Goal: Check status: Check status

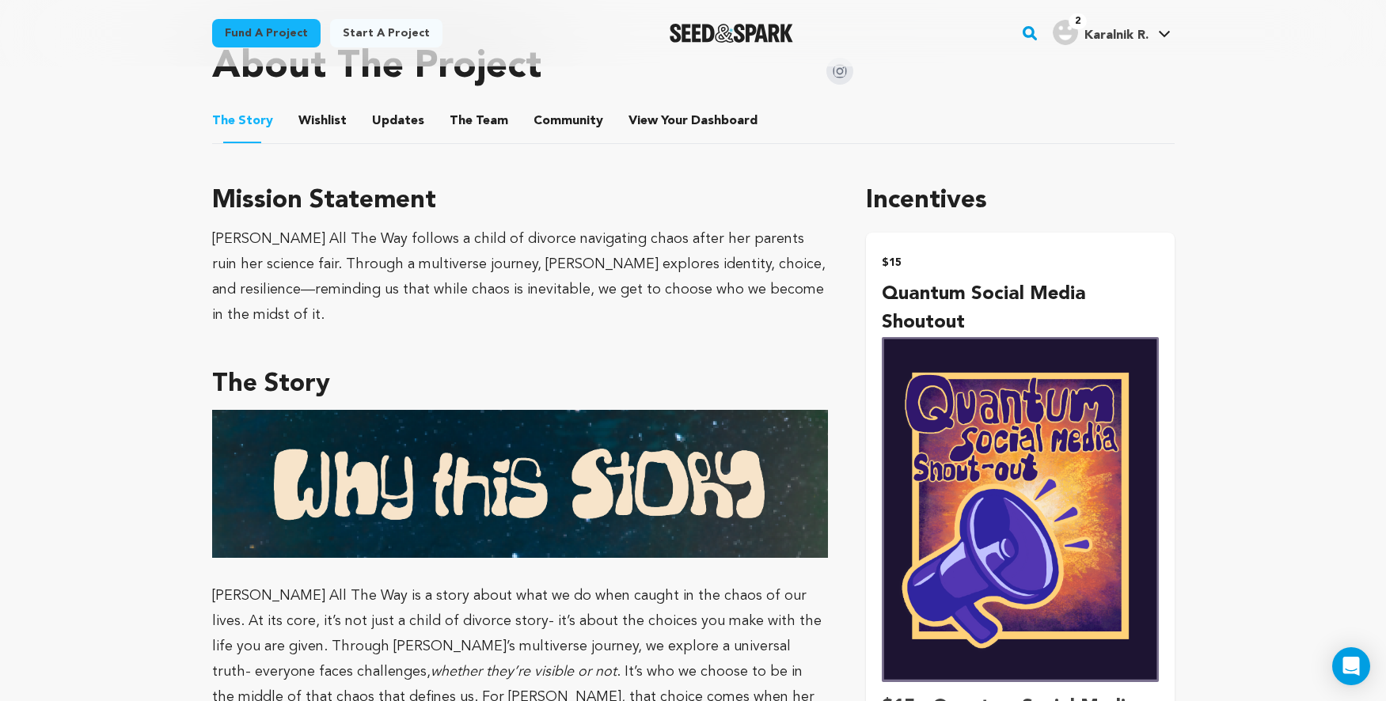
scroll to position [565, 0]
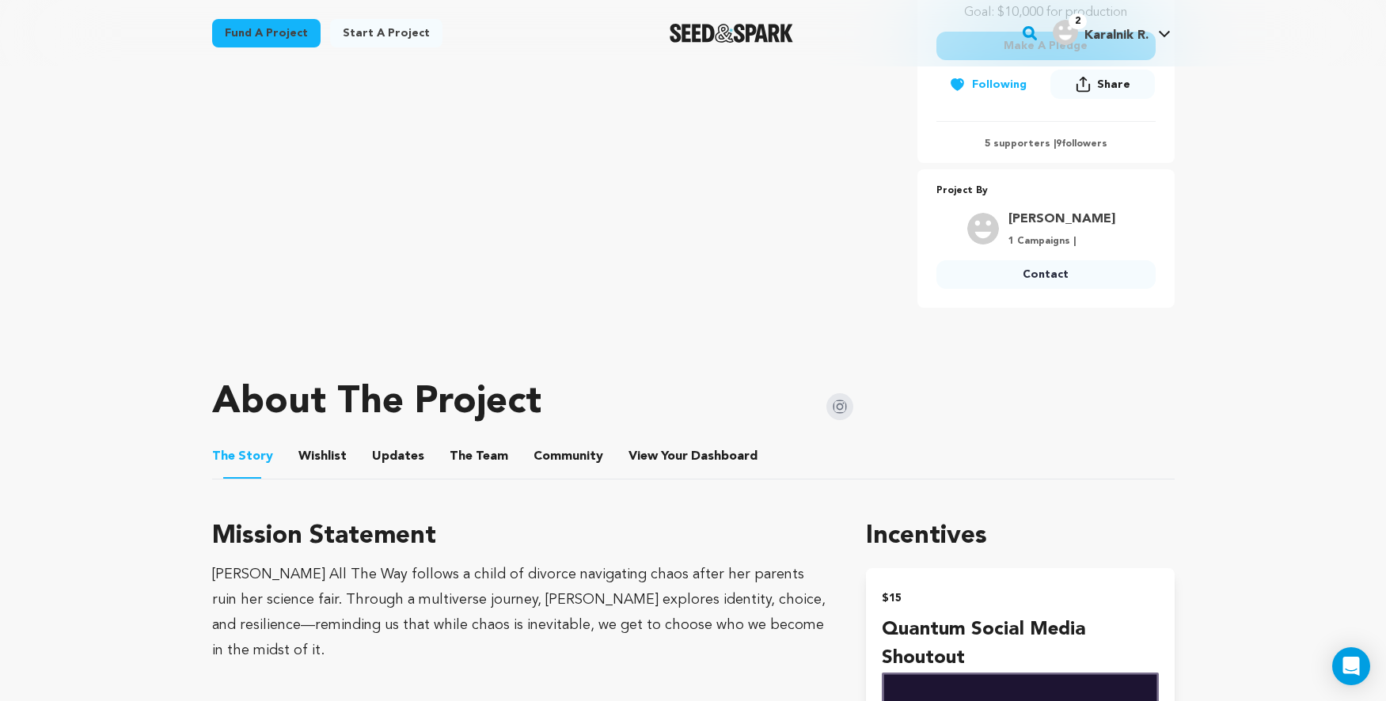
click at [551, 454] on button "Community" at bounding box center [568, 460] width 38 height 38
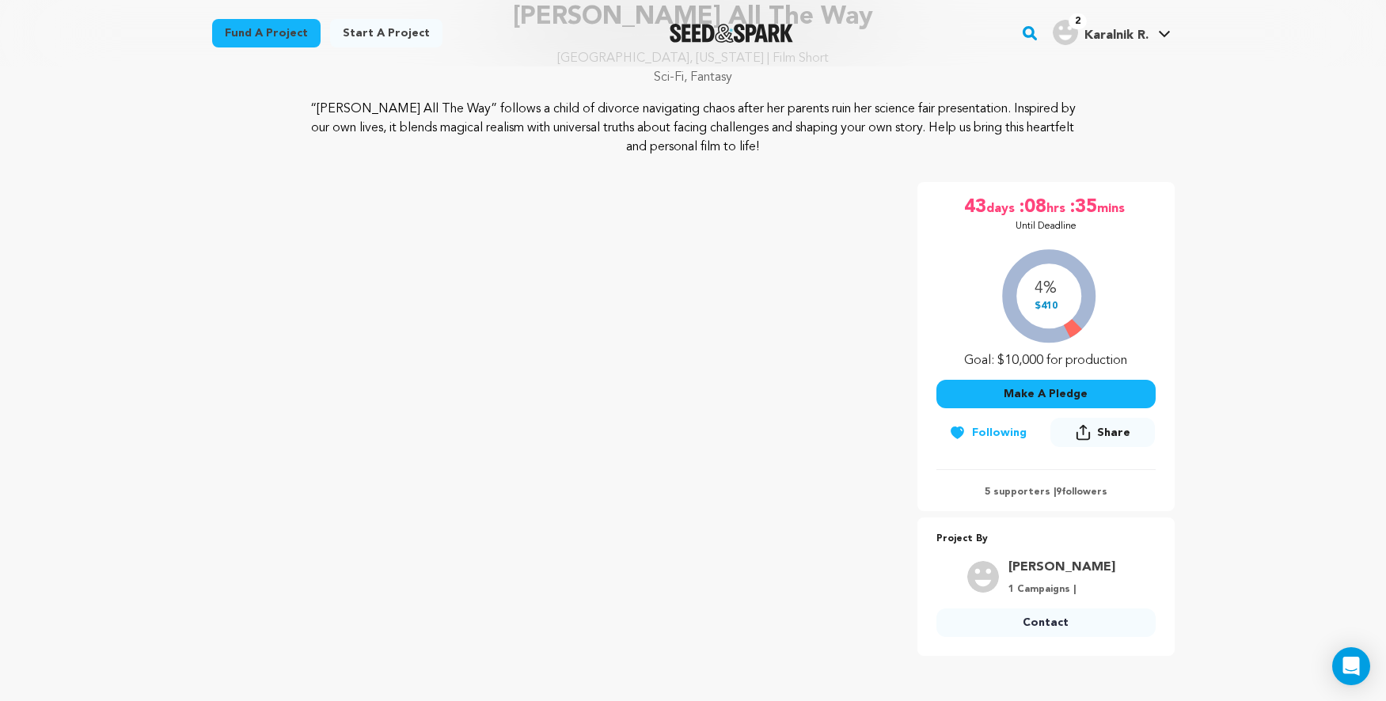
scroll to position [517, 0]
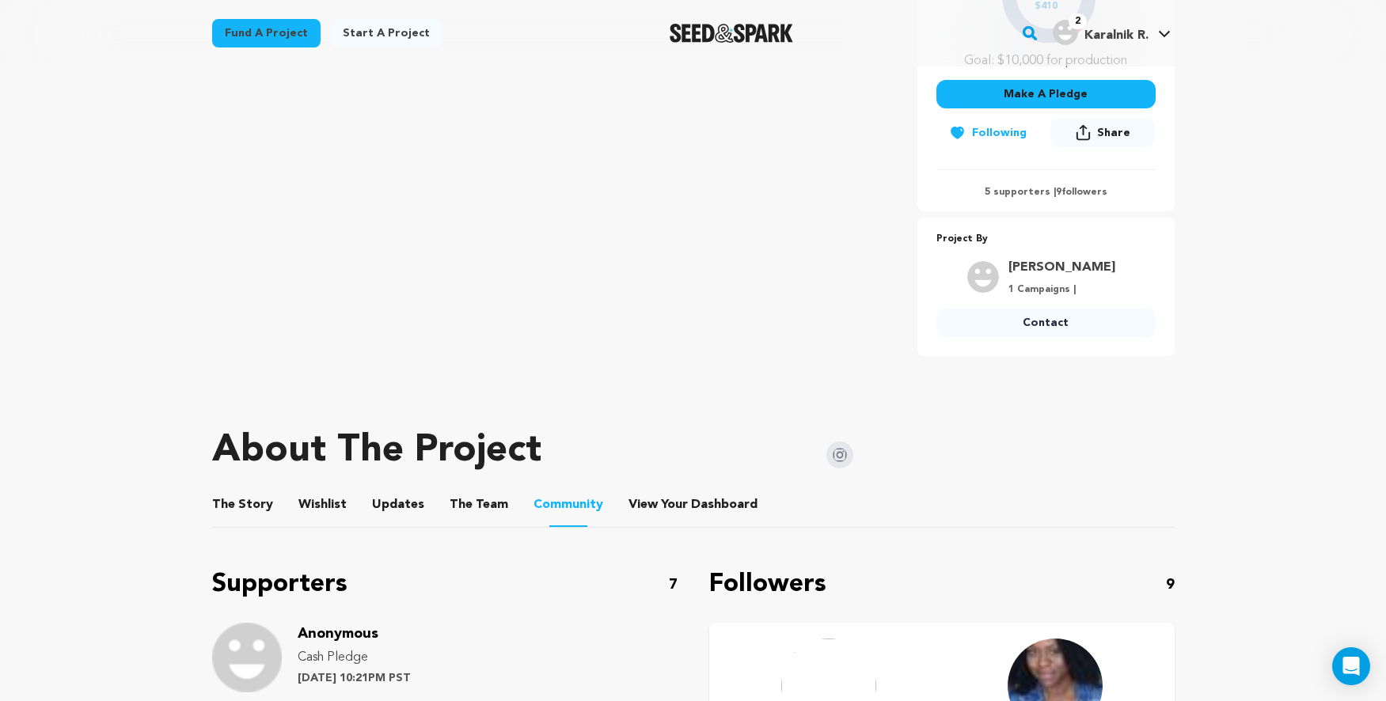
click at [242, 502] on button "The Story" at bounding box center [242, 508] width 38 height 38
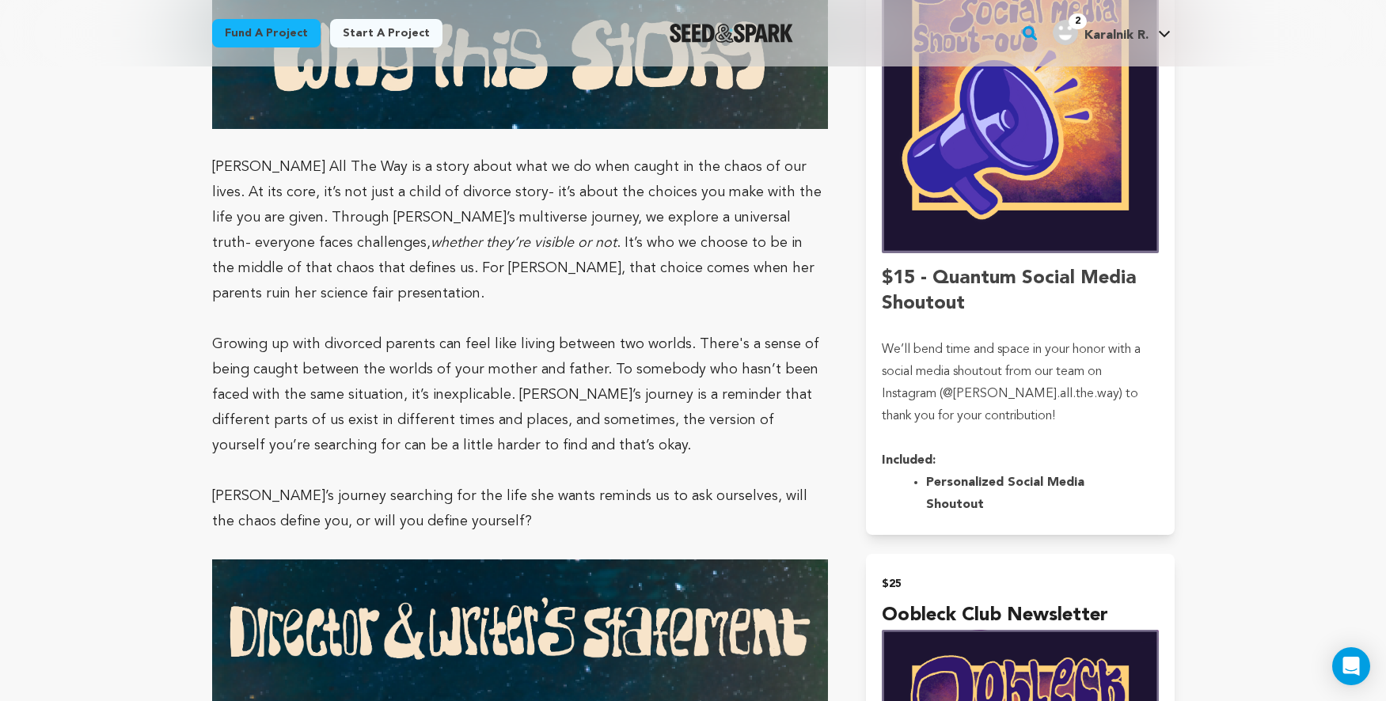
scroll to position [1570, 0]
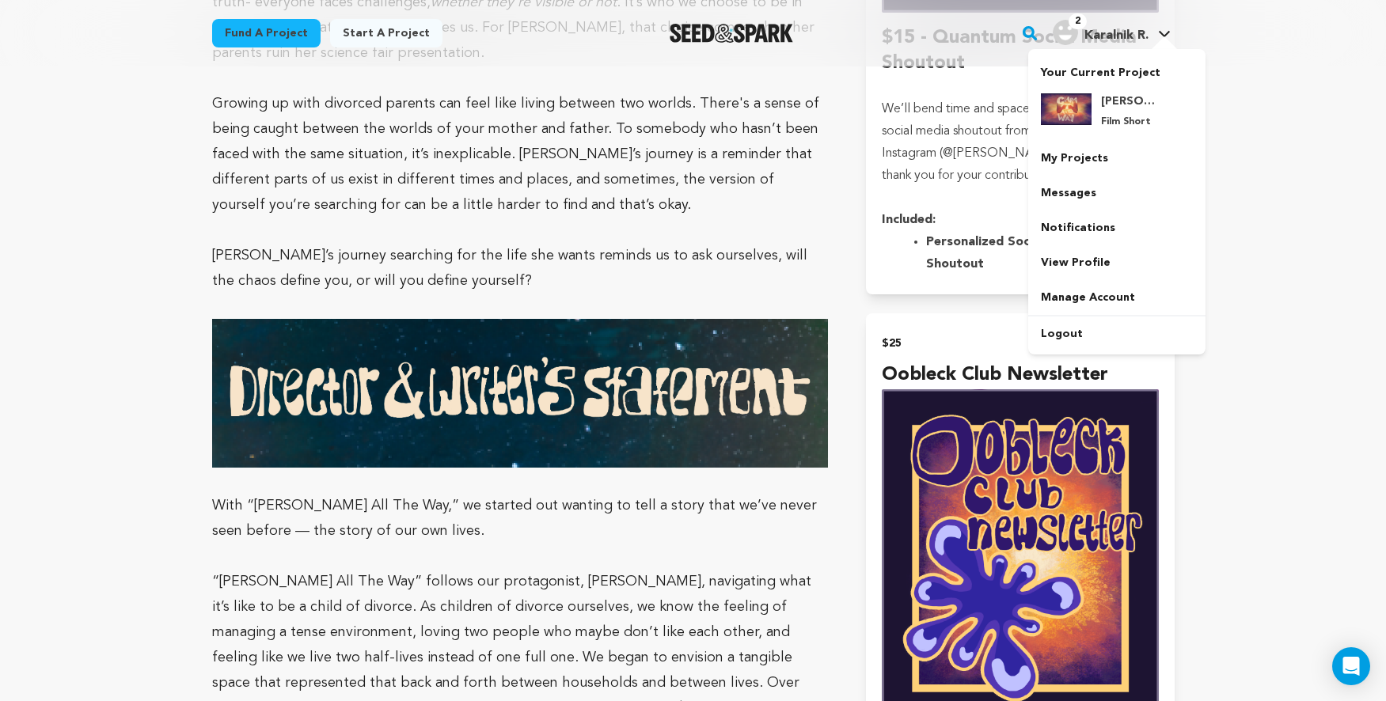
click at [1058, 28] on img "Karalnik R.'s Profile" at bounding box center [1065, 32] width 25 height 25
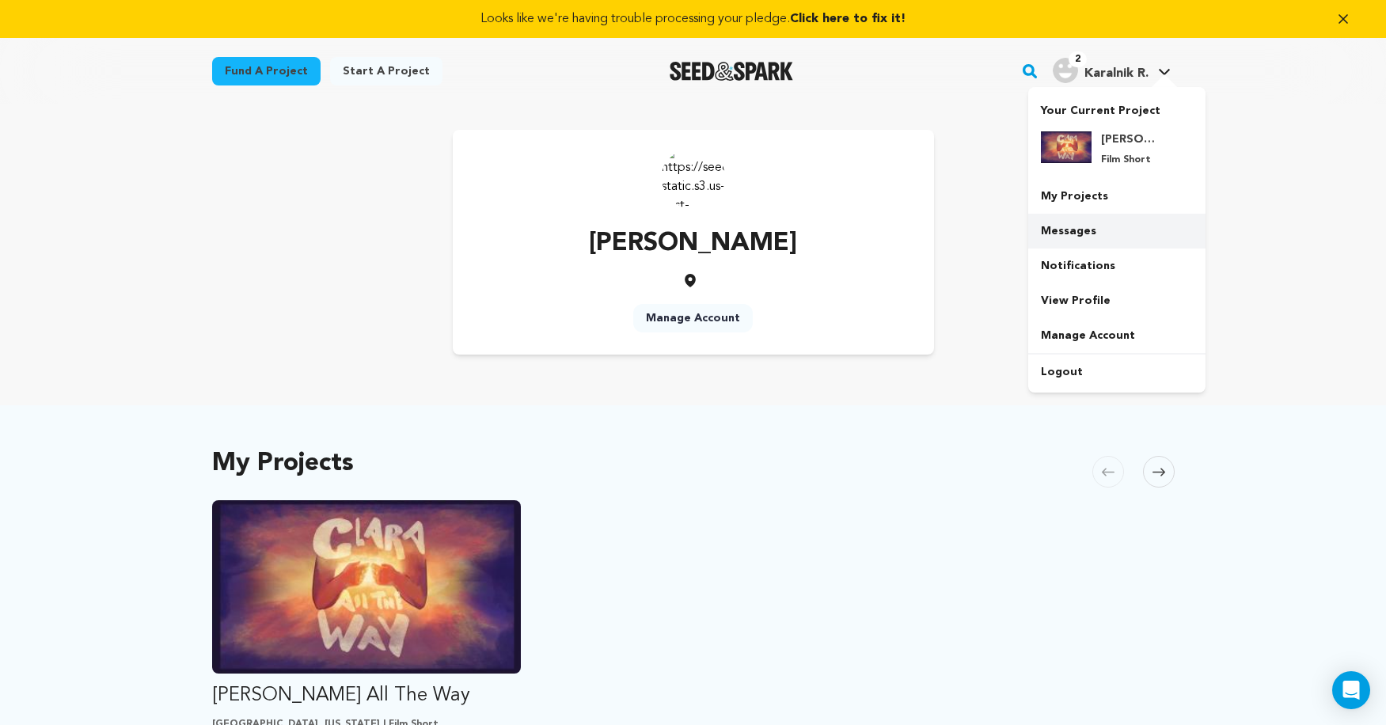
click at [1061, 229] on link "Messages" at bounding box center [1116, 231] width 177 height 35
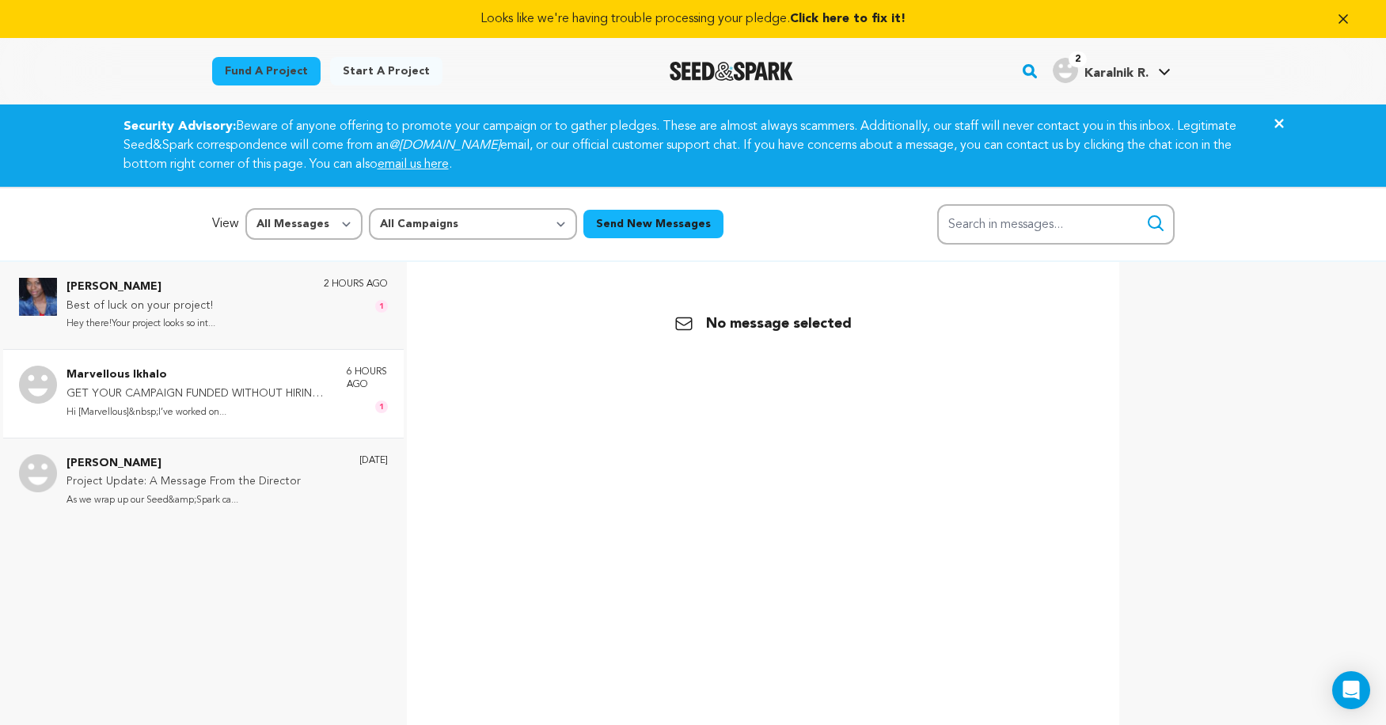
click at [274, 408] on p "Hi [Marvellous]&nbsp;I’ve worked on..." at bounding box center [198, 413] width 264 height 18
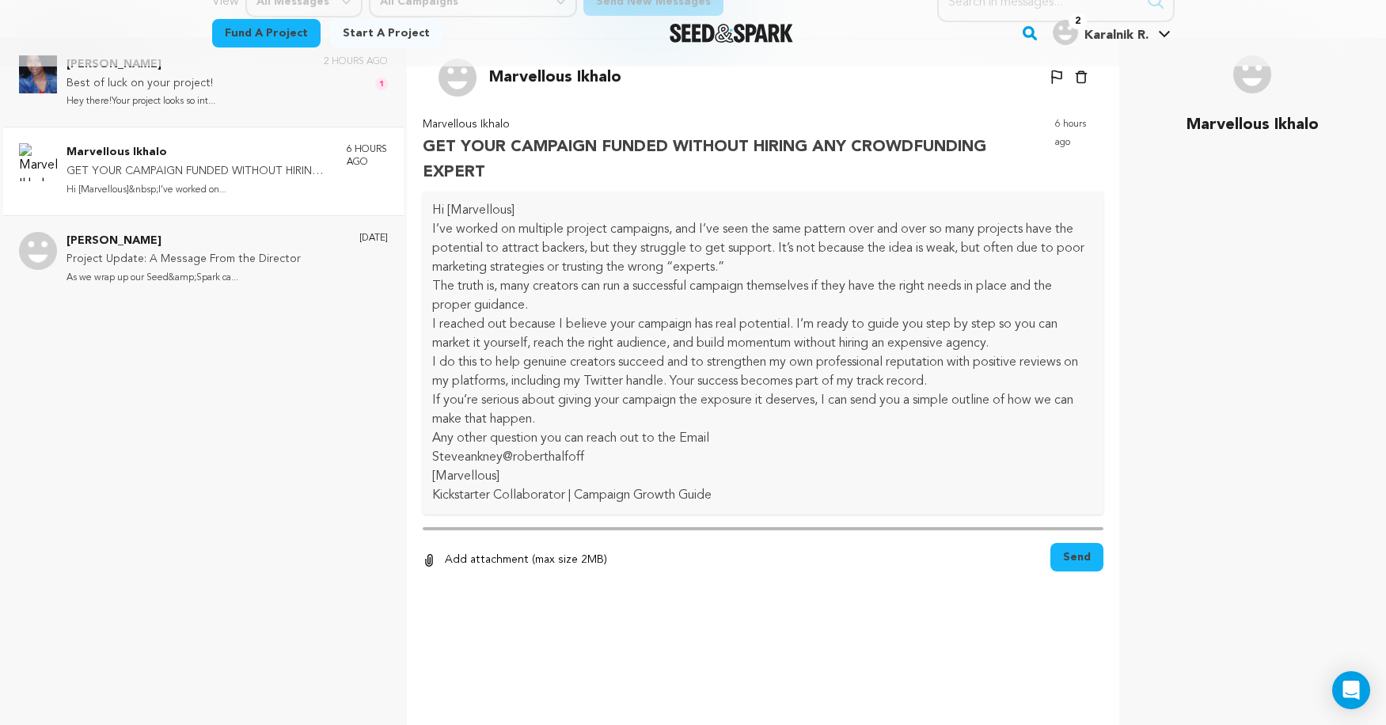
scroll to position [274, 0]
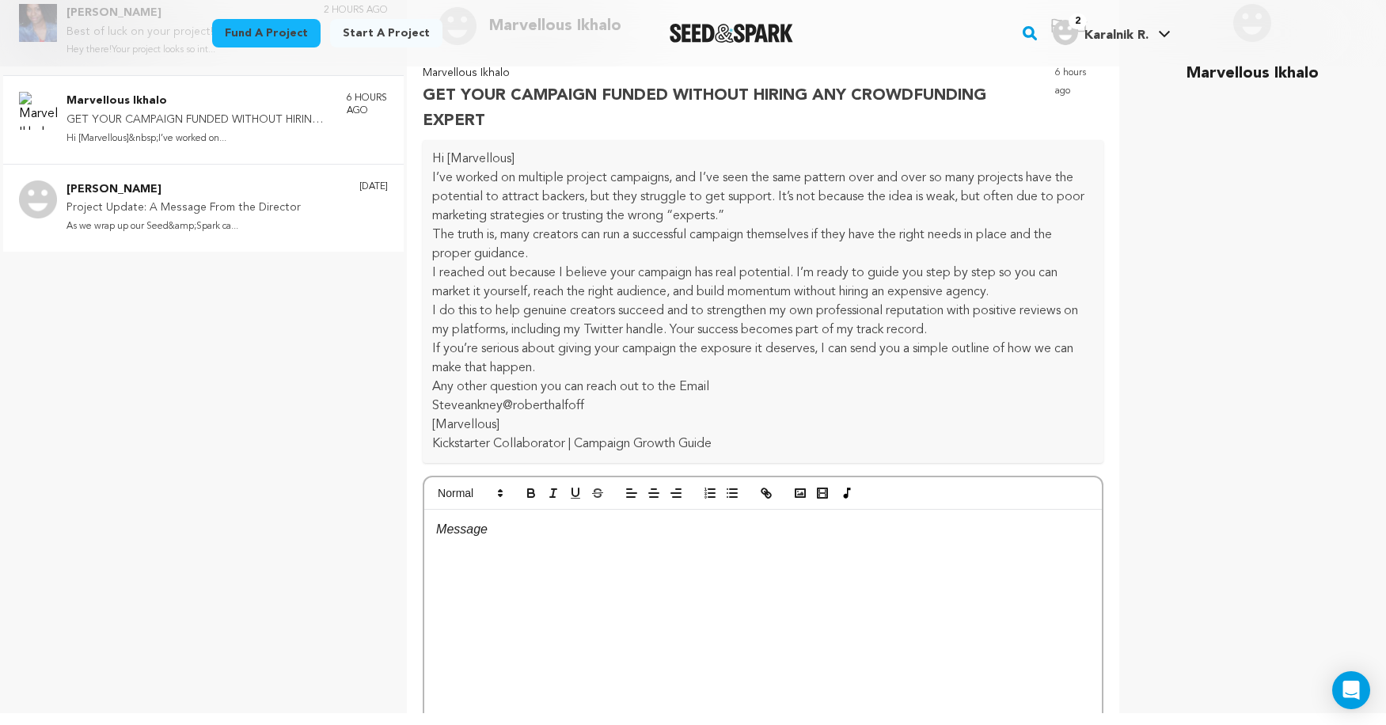
click at [280, 199] on p "Project Update: A Message From the Director" at bounding box center [183, 208] width 234 height 19
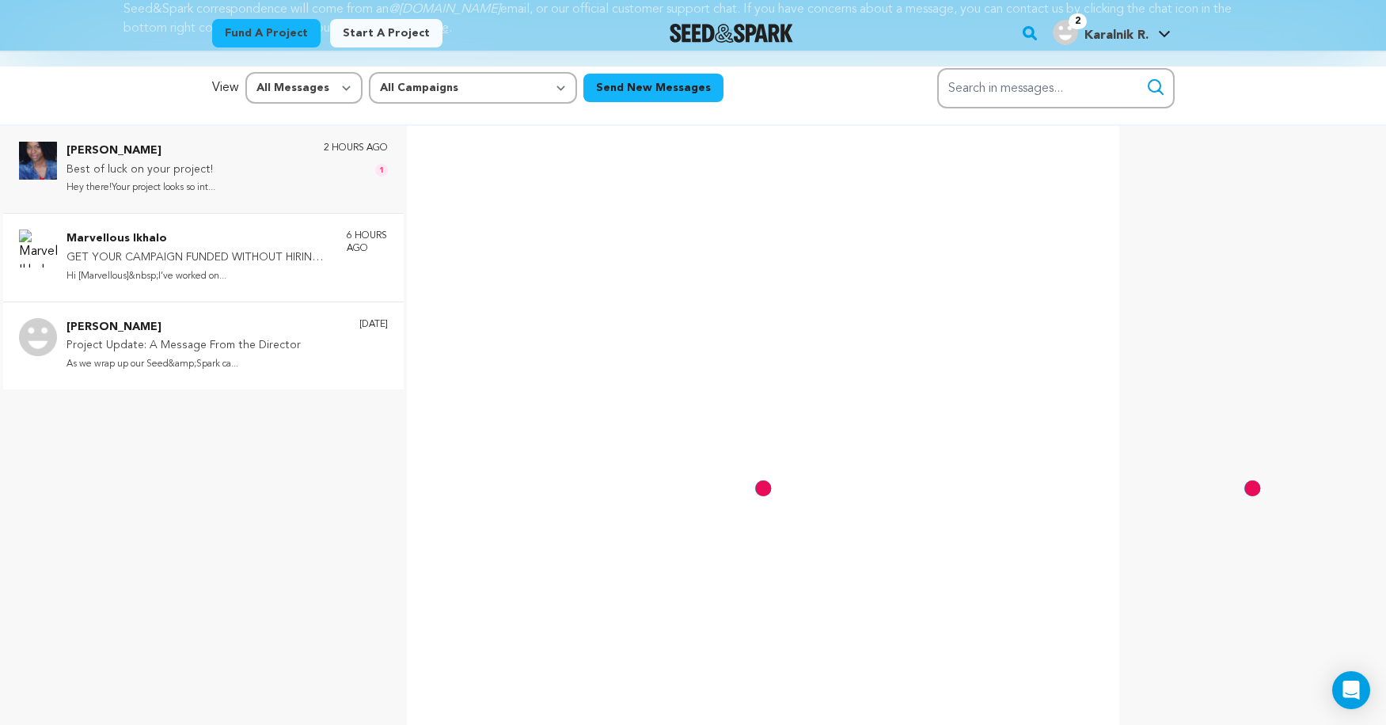
scroll to position [127, 0]
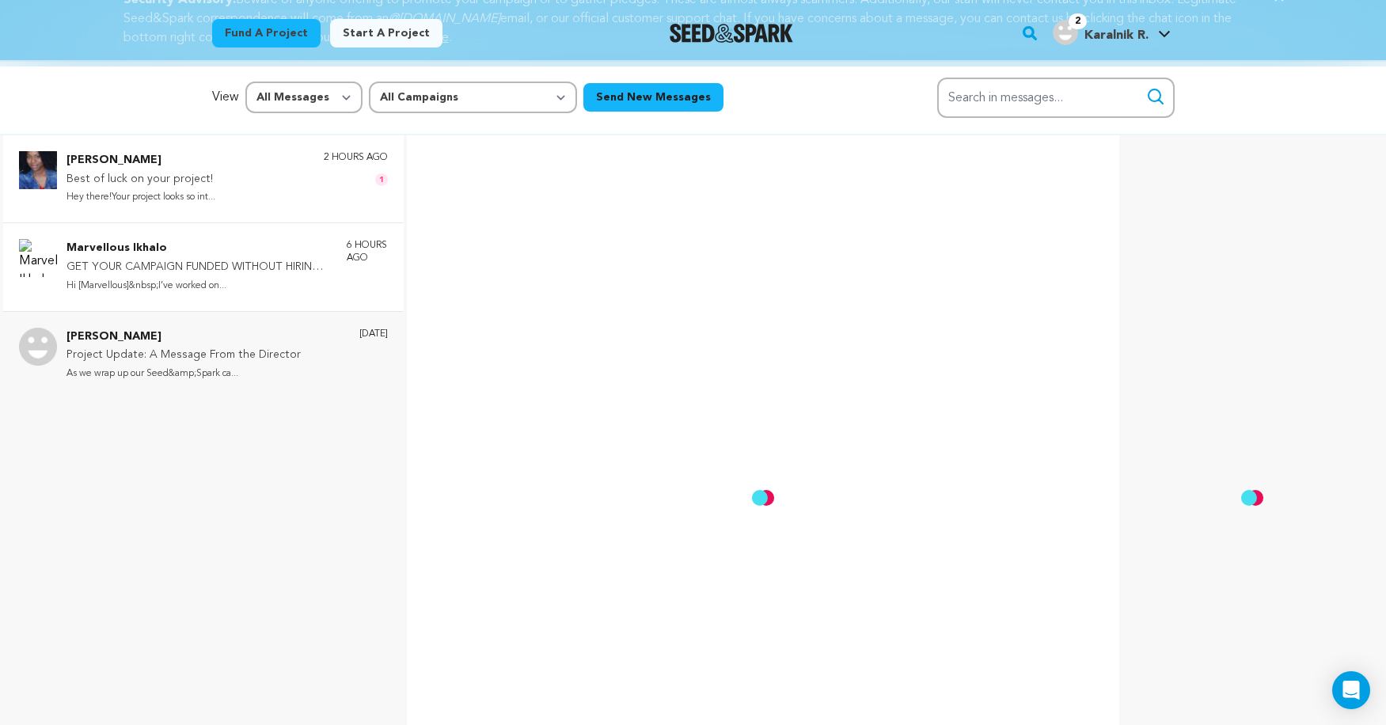
click at [237, 182] on div "Sonya Leslie Best of luck on your project! Hey there!Your project looks so int.…" at bounding box center [226, 178] width 321 height 55
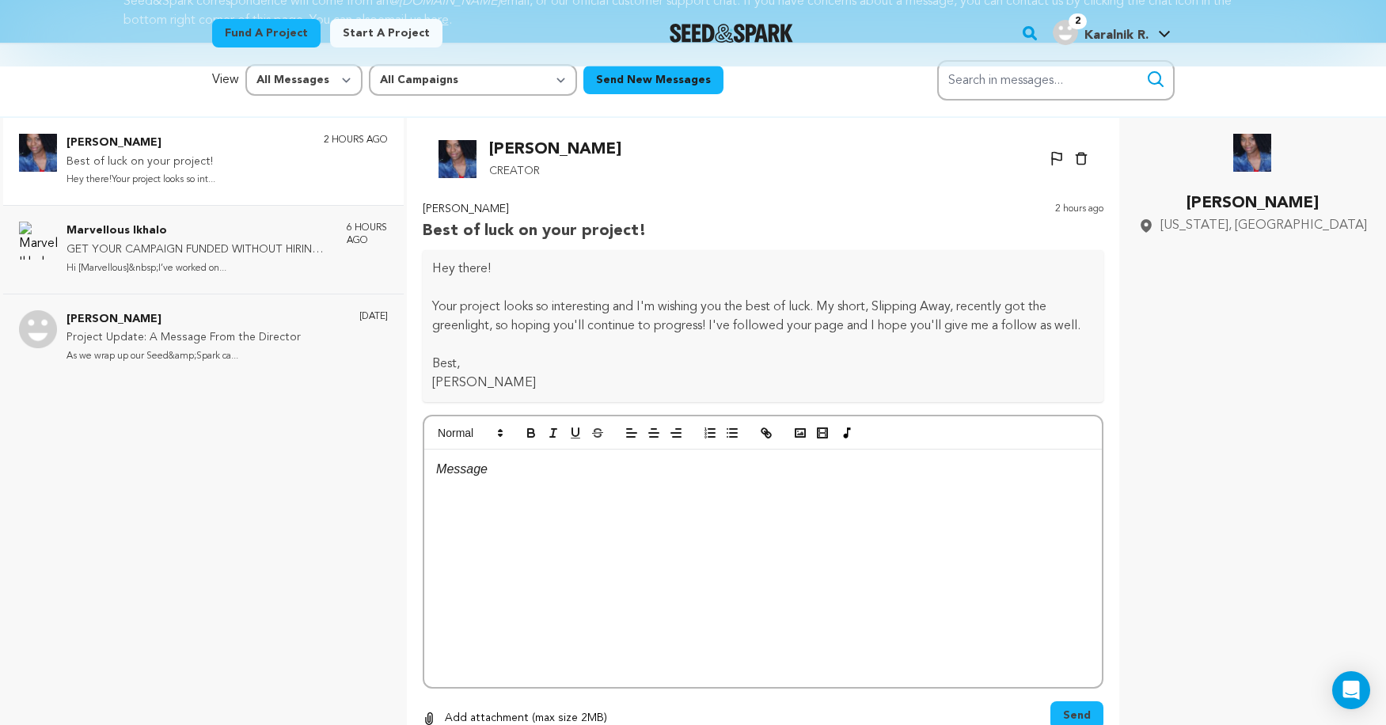
scroll to position [3, 0]
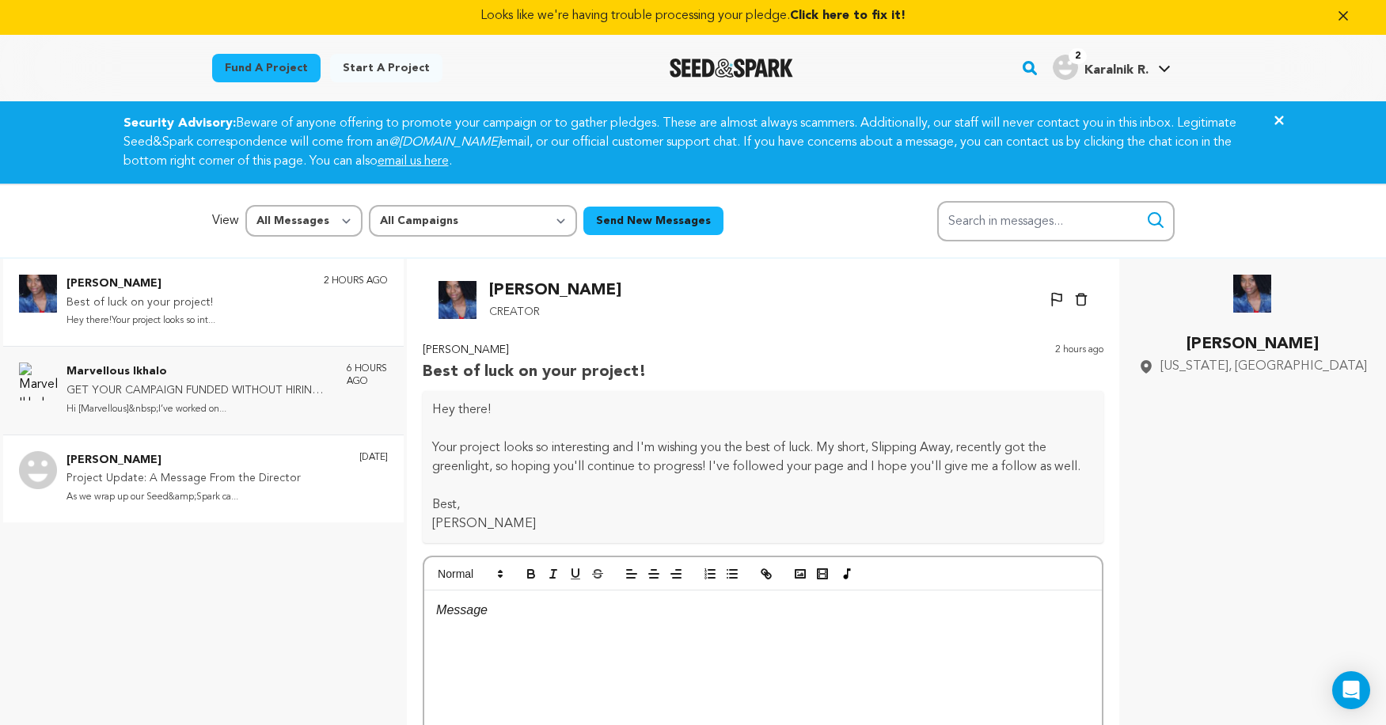
click at [222, 469] on p "Project Update: A Message From the Director" at bounding box center [183, 478] width 234 height 19
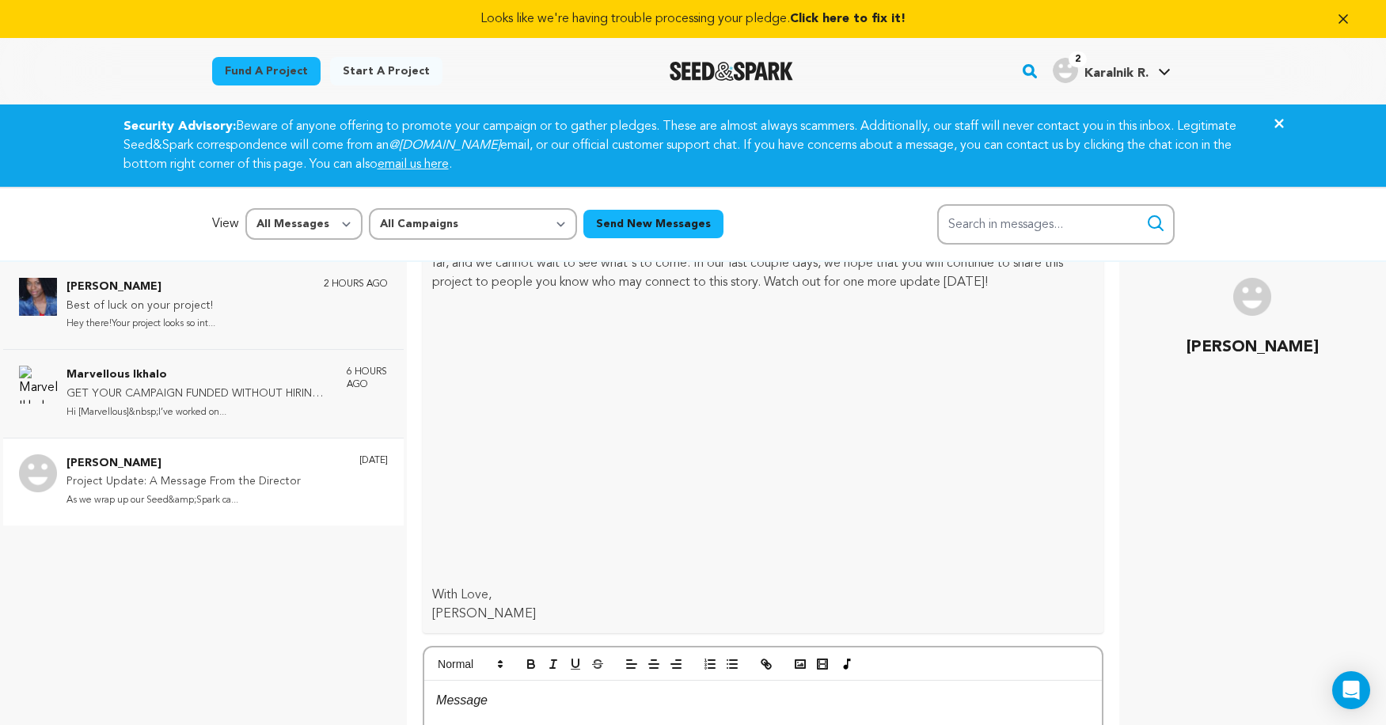
scroll to position [0, 0]
click at [1275, 118] on icon "Close" at bounding box center [1278, 123] width 19 height 19
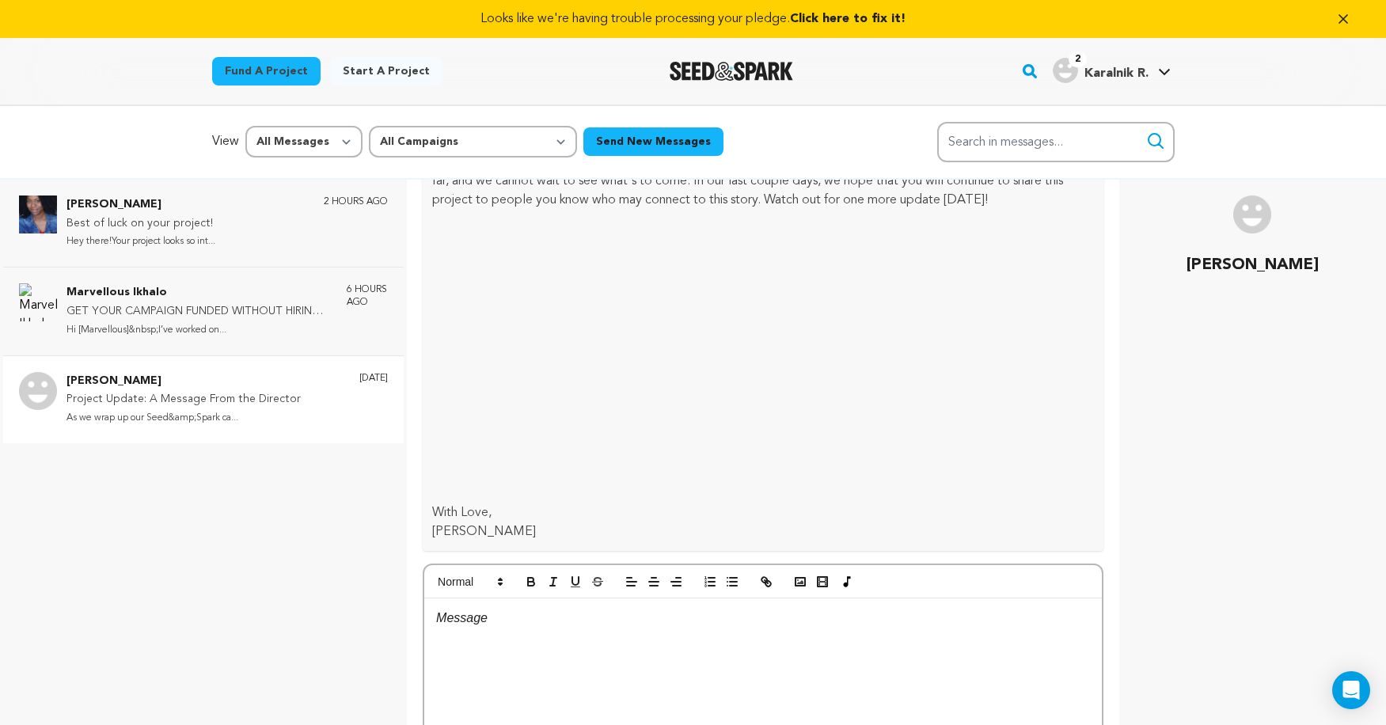
click at [738, 64] on img "Seed&Spark Homepage" at bounding box center [732, 71] width 124 height 19
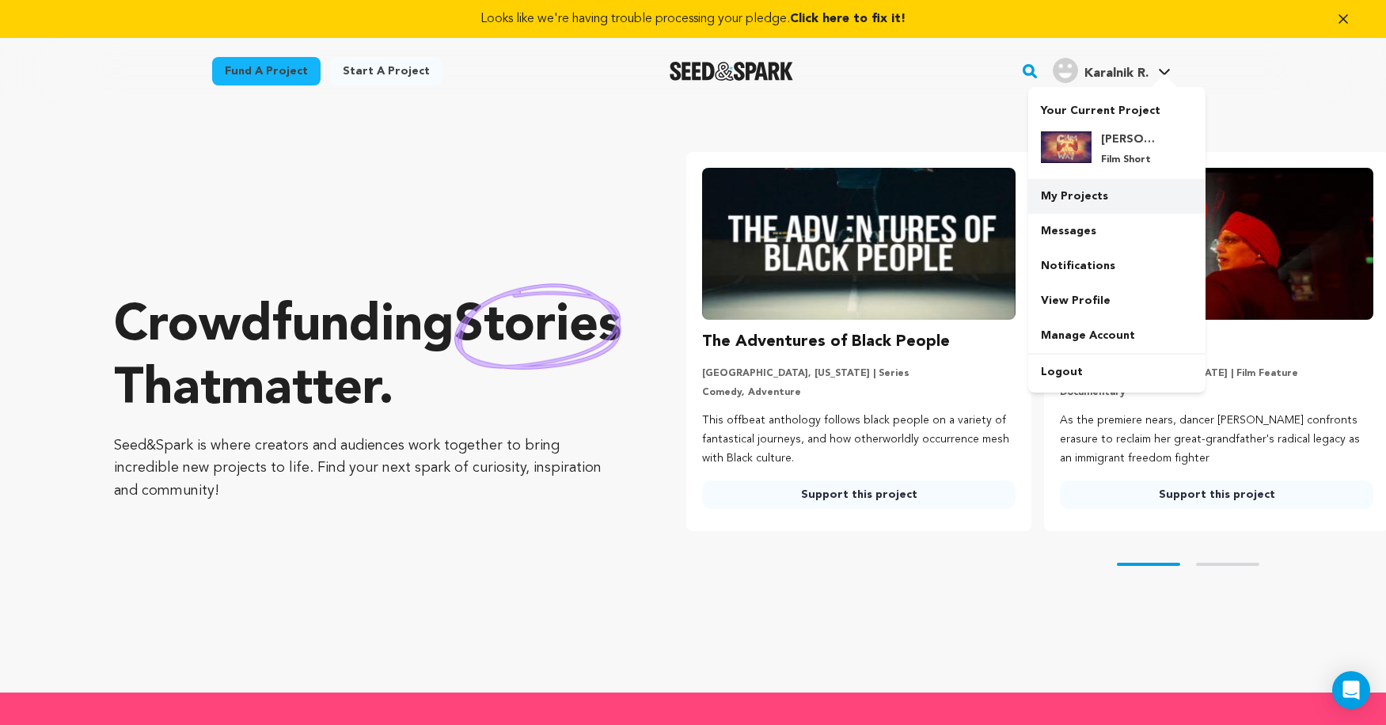
scroll to position [0, 226]
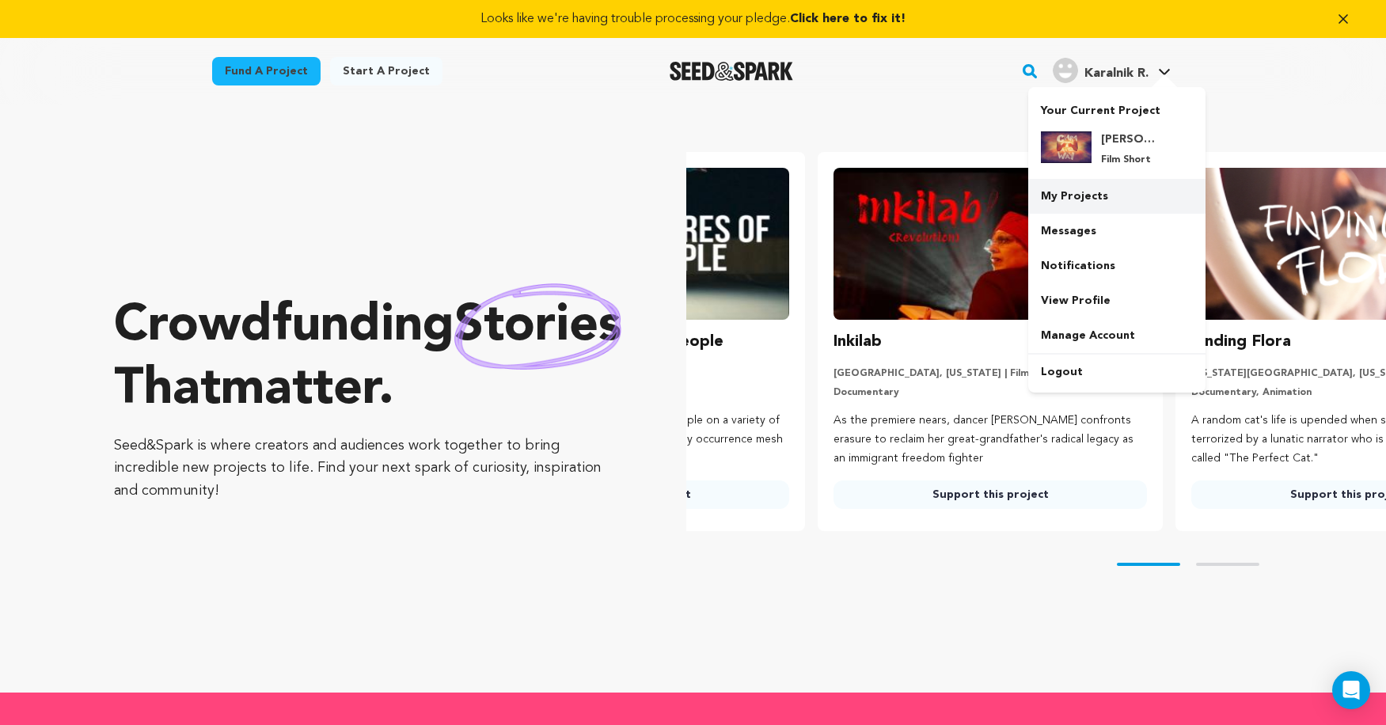
click at [1099, 193] on link "My Projects" at bounding box center [1116, 196] width 177 height 35
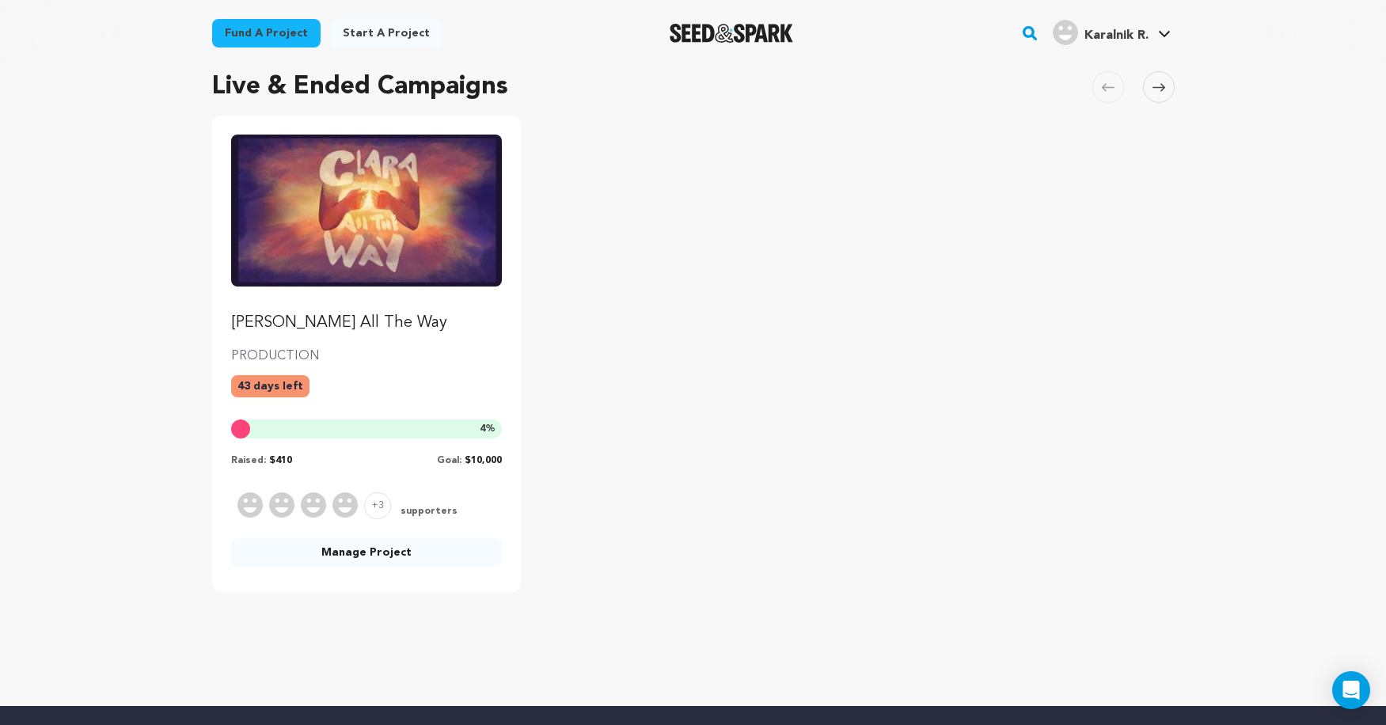
scroll to position [72, 0]
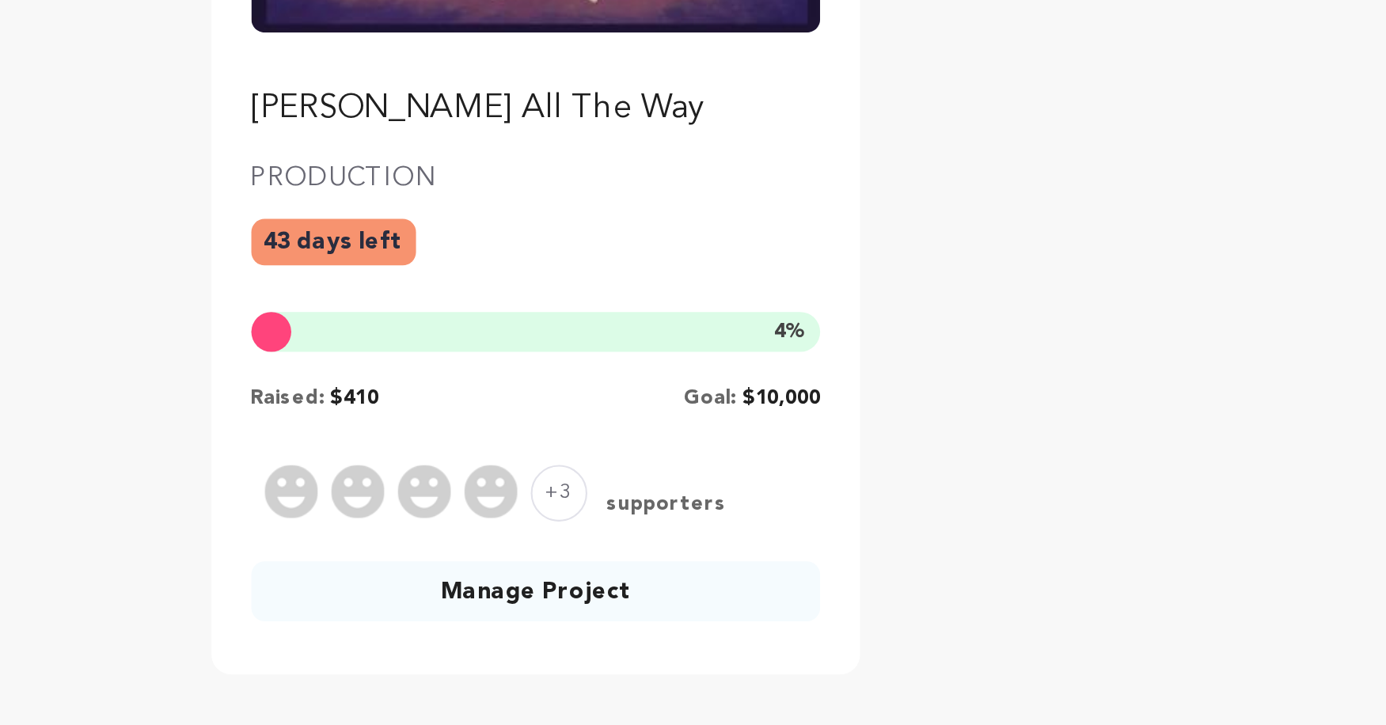
drag, startPoint x: 156, startPoint y: 189, endPoint x: 180, endPoint y: 189, distance: 23.7
click at [231, 529] on div "Raised: $410 Goal: $10,000" at bounding box center [366, 538] width 271 height 19
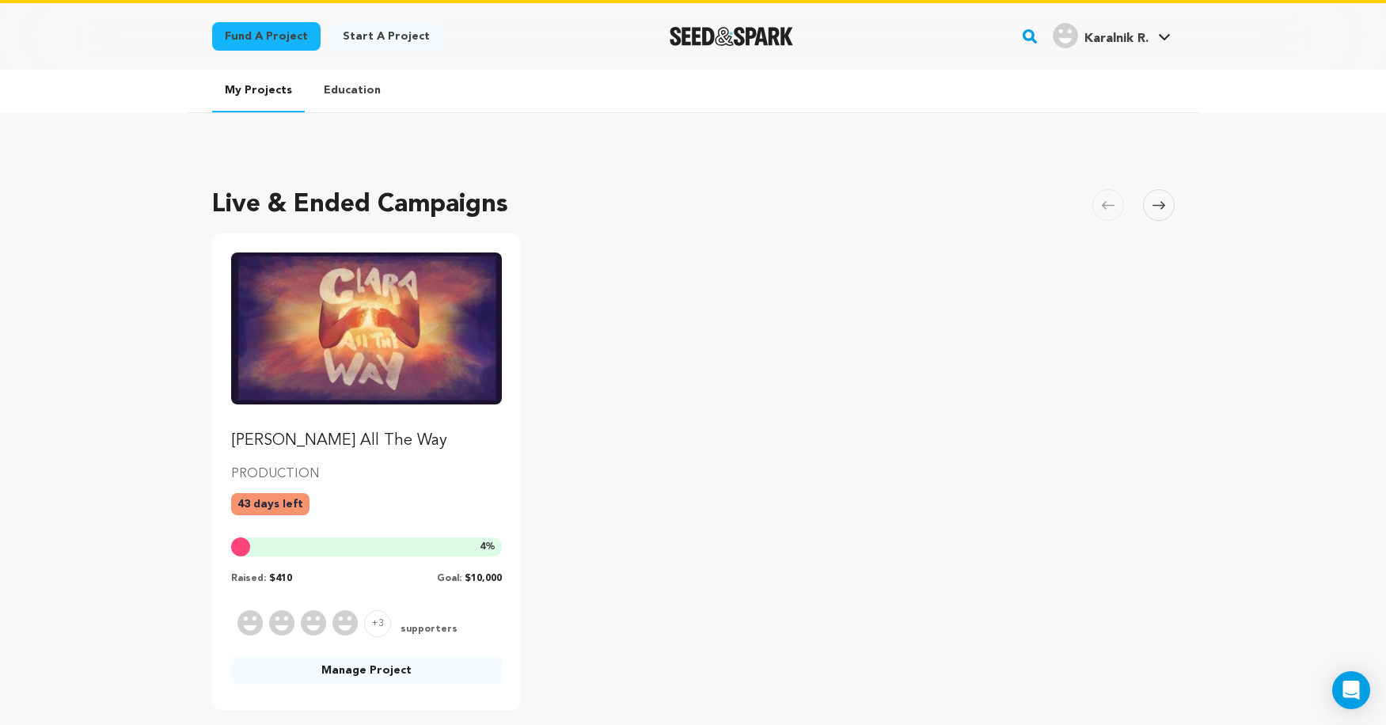
scroll to position [34, 0]
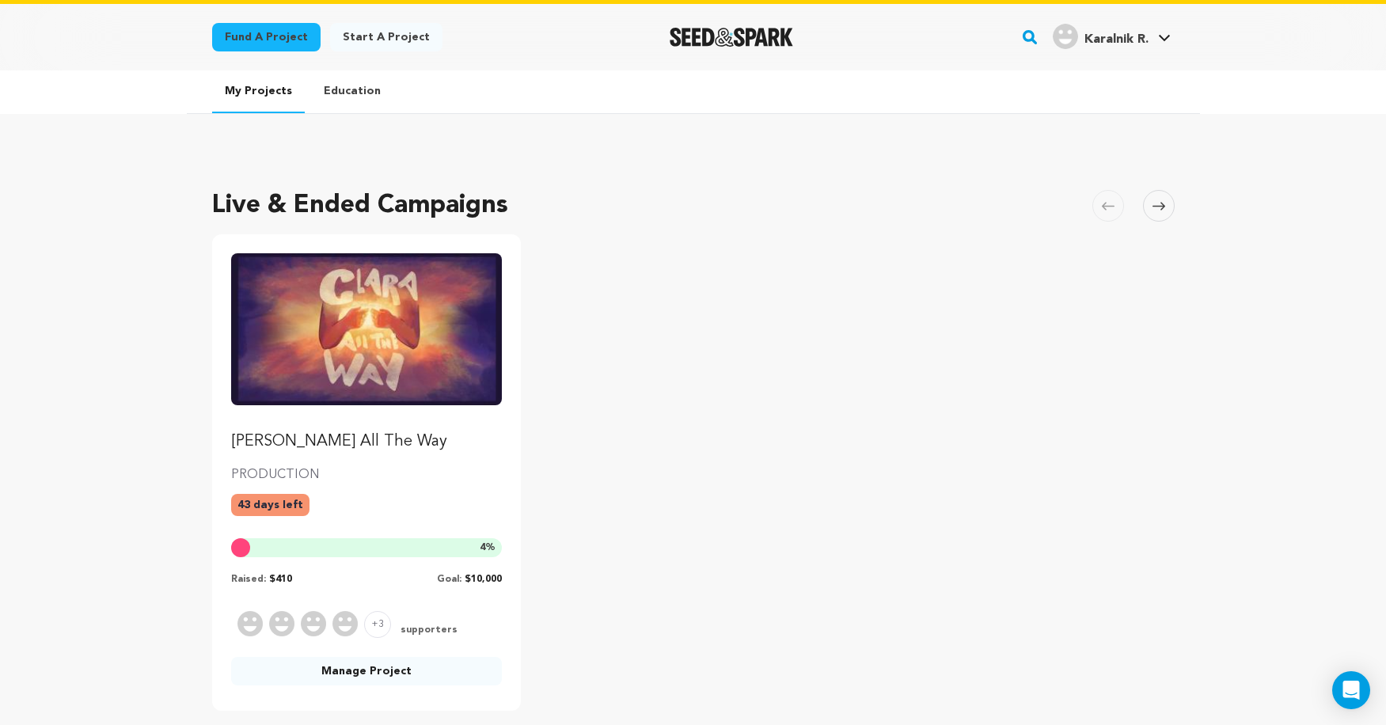
click at [379, 399] on img "Fund Clara All The Way" at bounding box center [366, 329] width 271 height 152
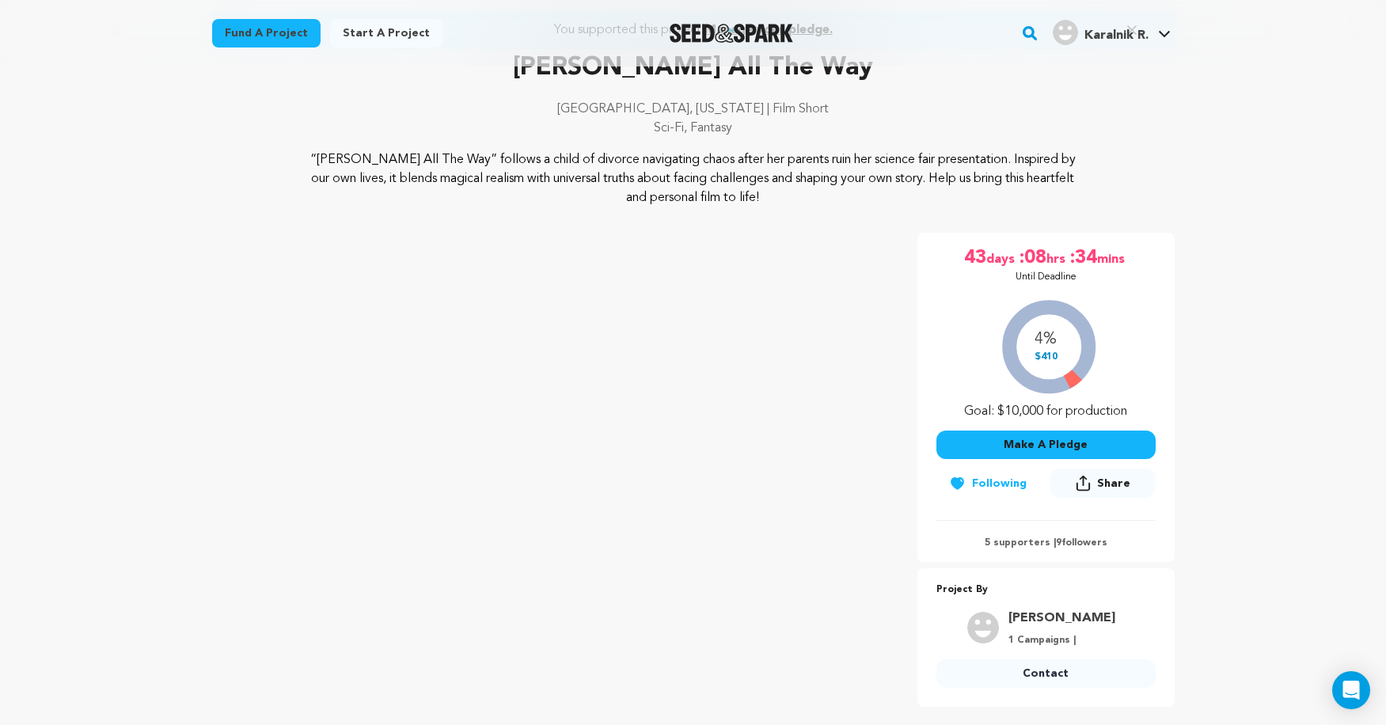
scroll to position [173, 0]
